Goal: Answer question/provide support: Share knowledge or assist other users

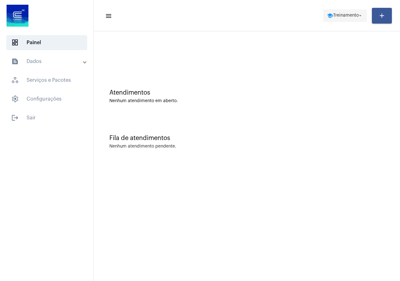
click at [336, 13] on span "school Treinamento arrow_drop_down" at bounding box center [345, 15] width 36 height 11
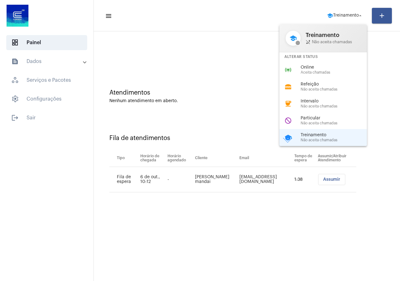
click at [328, 185] on div at bounding box center [200, 140] width 400 height 281
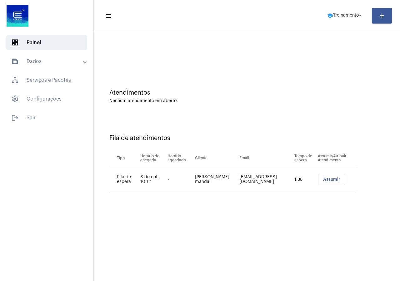
click at [328, 182] on button "Assumir" at bounding box center [331, 179] width 27 height 11
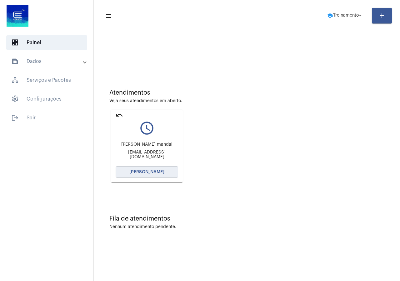
click at [130, 173] on button "Abrir Chamada" at bounding box center [147, 171] width 63 height 11
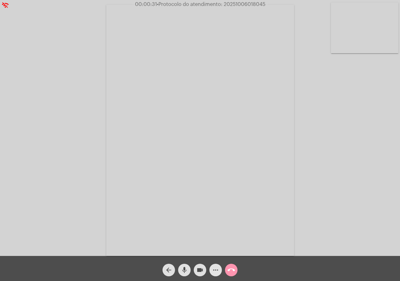
click at [213, 268] on mat-icon "more_horiz" at bounding box center [216, 270] width 8 height 8
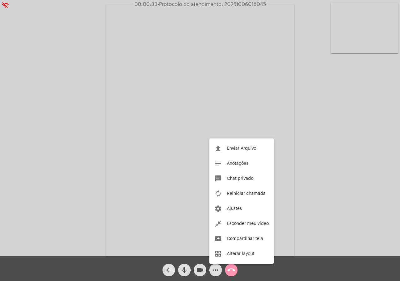
click at [85, 140] on div at bounding box center [200, 140] width 400 height 281
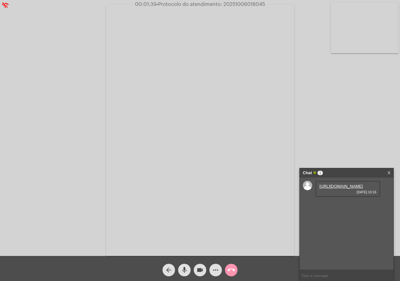
click at [334, 197] on div "https://neft-transfer-bucket.s3.amazonaws.com/temp-831042e7-5b50-b3db-6645-f259…" at bounding box center [348, 189] width 65 height 16
drag, startPoint x: 334, startPoint y: 208, endPoint x: 329, endPoint y: 199, distance: 9.7
click at [333, 197] on div "https://neft-transfer-bucket.s3.amazonaws.com/temp-831042e7-5b50-b3db-6645-f259…" at bounding box center [348, 189] width 65 height 16
click at [329, 188] on link "https://neft-transfer-bucket.s3.amazonaws.com/temp-831042e7-5b50-b3db-6645-f259…" at bounding box center [341, 186] width 43 height 5
click at [345, 215] on div "https://neft-transfer-bucket.s3.amazonaws.com/temp-282607e3-162f-7973-c66f-49c5…" at bounding box center [348, 206] width 65 height 16
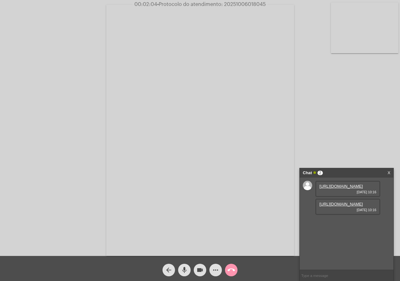
click at [345, 215] on div "https://neft-transfer-bucket.s3.amazonaws.com/temp-282607e3-162f-7973-c66f-49c5…" at bounding box center [348, 206] width 65 height 16
click at [344, 206] on link "https://neft-transfer-bucket.s3.amazonaws.com/temp-282607e3-162f-7973-c66f-49c5…" at bounding box center [341, 203] width 43 height 5
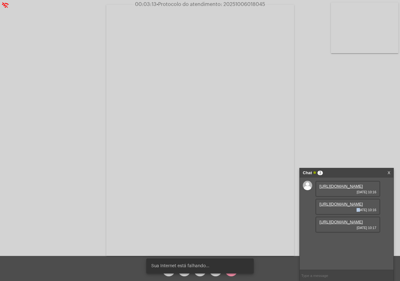
click at [344, 206] on link "https://neft-transfer-bucket.s3.amazonaws.com/temp-282607e3-162f-7973-c66f-49c5…" at bounding box center [341, 203] width 43 height 5
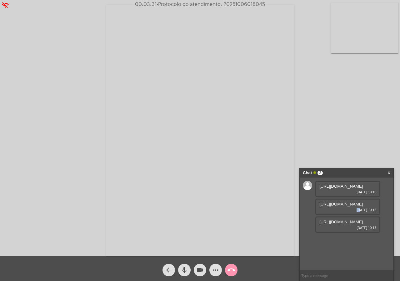
click at [341, 224] on link "https://neft-transfer-bucket.s3.amazonaws.com/temp-6cd15fd0-ff73-a92d-6457-cb27…" at bounding box center [341, 221] width 43 height 5
drag, startPoint x: 36, startPoint y: 183, endPoint x: 41, endPoint y: 184, distance: 4.9
click at [36, 183] on div "Acessando Câmera e Microfone..." at bounding box center [200, 130] width 399 height 256
click at [324, 206] on link "https://neft-transfer-bucket.s3.amazonaws.com/temp-282607e3-162f-7973-c66f-49c5…" at bounding box center [341, 203] width 43 height 5
click at [340, 188] on link "https://neft-transfer-bucket.s3.amazonaws.com/temp-831042e7-5b50-b3db-6645-f259…" at bounding box center [341, 186] width 43 height 5
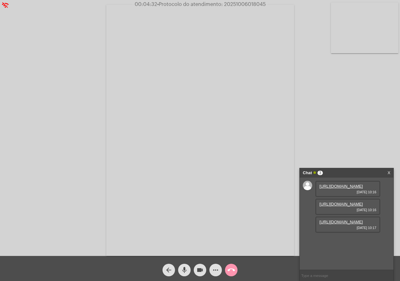
click at [392, 72] on div "Acessando Câmera e Microfone..." at bounding box center [200, 130] width 399 height 256
click at [213, 269] on mat-icon "more_horiz" at bounding box center [216, 270] width 8 height 8
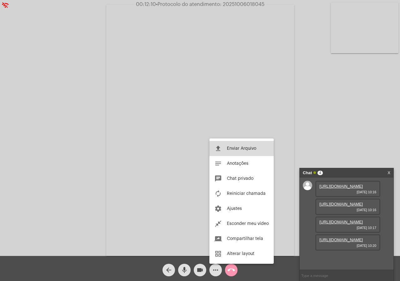
click at [231, 148] on span "Enviar Arquivo" at bounding box center [241, 148] width 29 height 4
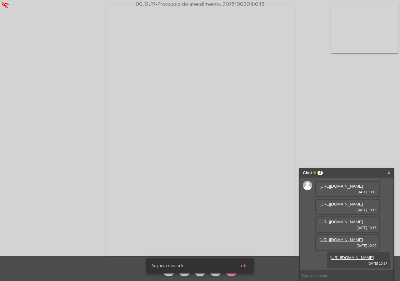
scroll to position [69, 0]
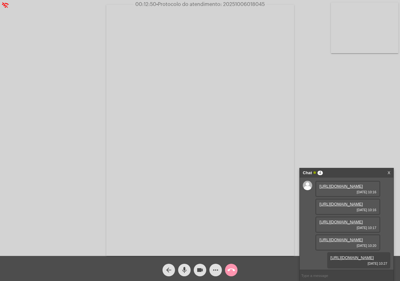
click at [233, 5] on span "• Protocolo do atendimento: 20251006018045" at bounding box center [210, 4] width 109 height 5
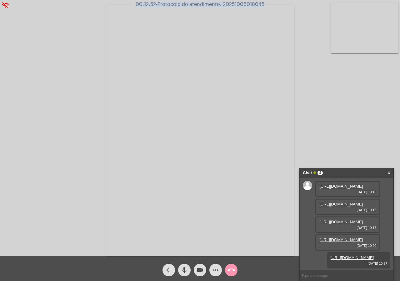
copy span "20251006018045"
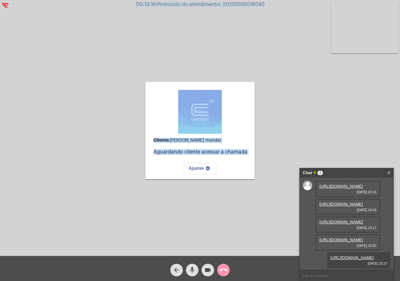
copy span "20251006018045"
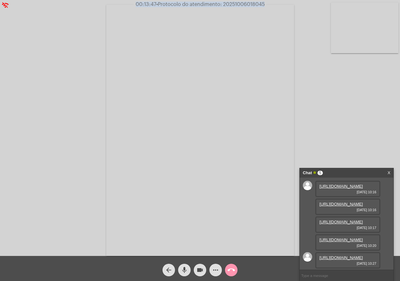
click at [230, 264] on span "call_end" at bounding box center [232, 269] width 8 height 13
click at [231, 269] on mat-icon "call_end" at bounding box center [232, 270] width 8 height 8
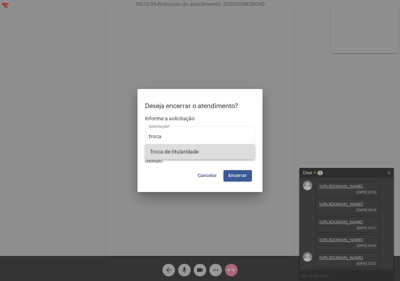
click at [190, 156] on span "Troca de titularidade" at bounding box center [200, 151] width 100 height 15
type input "Troca de titularidade"
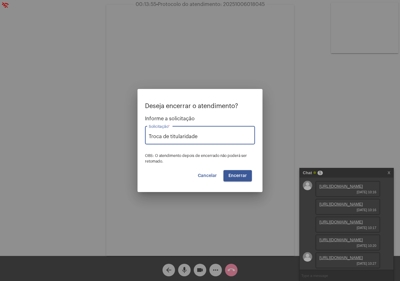
click at [232, 176] on span "Encerrar" at bounding box center [238, 175] width 18 height 4
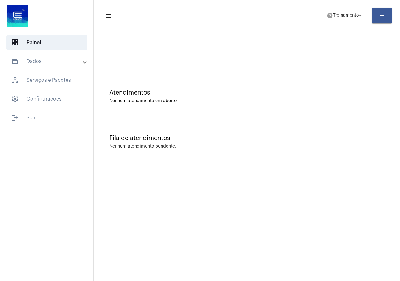
click at [39, 69] on mat-expansion-panel-header "text_snippet_outlined Dados" at bounding box center [49, 61] width 90 height 15
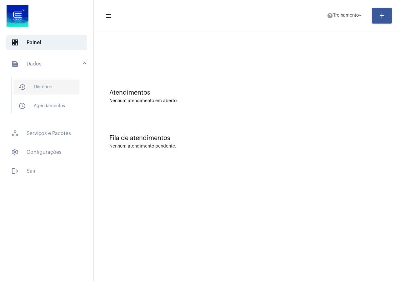
click at [41, 85] on span "history_outlined Histórico" at bounding box center [46, 86] width 66 height 15
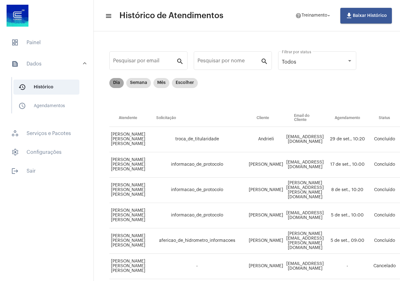
click at [113, 81] on mat-chip "Dia" at bounding box center [116, 83] width 14 height 10
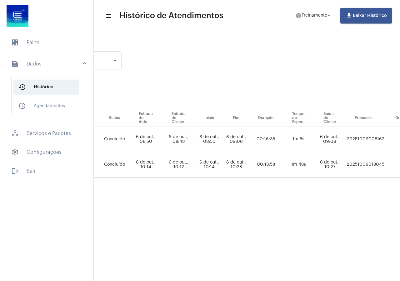
scroll to position [0, 302]
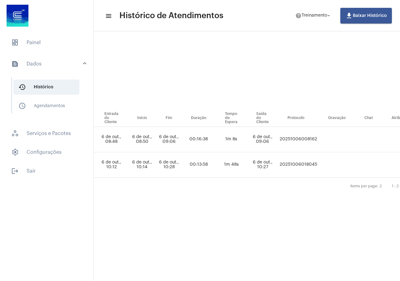
click at [313, 165] on td "20251006018045" at bounding box center [298, 164] width 41 height 25
copy td "20251006018045"
click at [42, 64] on mat-panel-title "text_snippet_outlined Dados" at bounding box center [47, 64] width 72 height 8
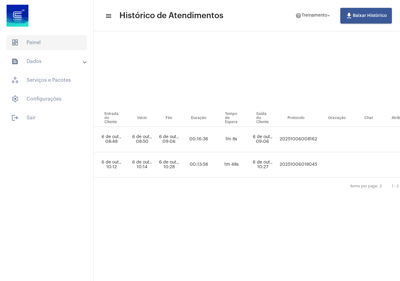
click at [44, 43] on span "dashboard Painel" at bounding box center [46, 42] width 81 height 15
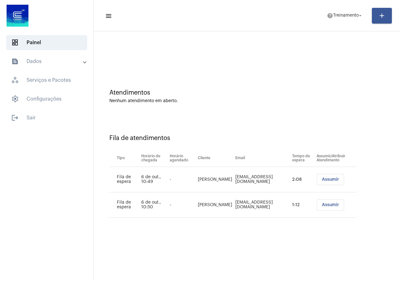
click at [322, 178] on span "Assumir" at bounding box center [330, 179] width 17 height 4
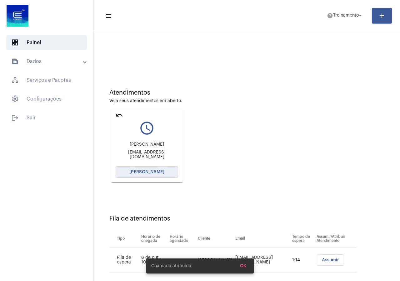
click at [164, 166] on button "Abrir Chamada" at bounding box center [147, 171] width 63 height 11
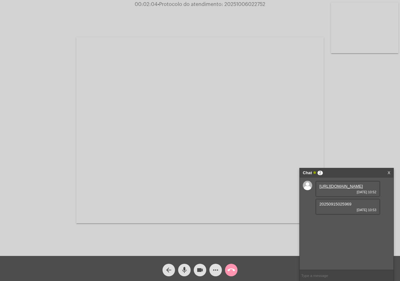
click at [327, 188] on link "https://neft-transfer-bucket.s3.amazonaws.com/temp-11aec7b0-3f33-ecef-b621-9ef6…" at bounding box center [341, 186] width 43 height 5
click at [348, 237] on link "https://neft-transfer-bucket.s3.amazonaws.com/temp-a5b744b5-c6a1-d90f-7485-4d3f…" at bounding box center [341, 239] width 43 height 5
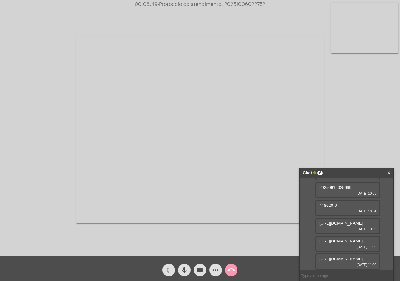
click at [48, 146] on div "Acessando Câmera e Microfone..." at bounding box center [200, 130] width 399 height 256
click at [336, 256] on link "https://neft-transfer-bucket.s3.amazonaws.com/temp-e5e10e40-e947-8213-97cb-db63…" at bounding box center [341, 258] width 43 height 5
click at [51, 132] on div "Acessando Câmera e Microfone..." at bounding box center [200, 130] width 399 height 256
click at [198, 270] on mat-icon "videocam" at bounding box center [200, 270] width 8 height 8
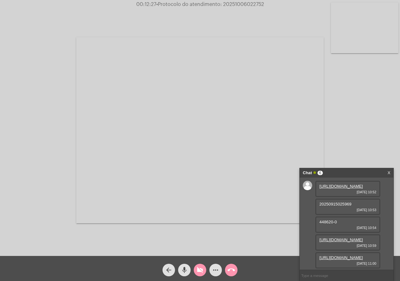
click at [201, 270] on mat-icon "videocam_off" at bounding box center [200, 270] width 8 height 8
